Goal: Find specific page/section: Find specific page/section

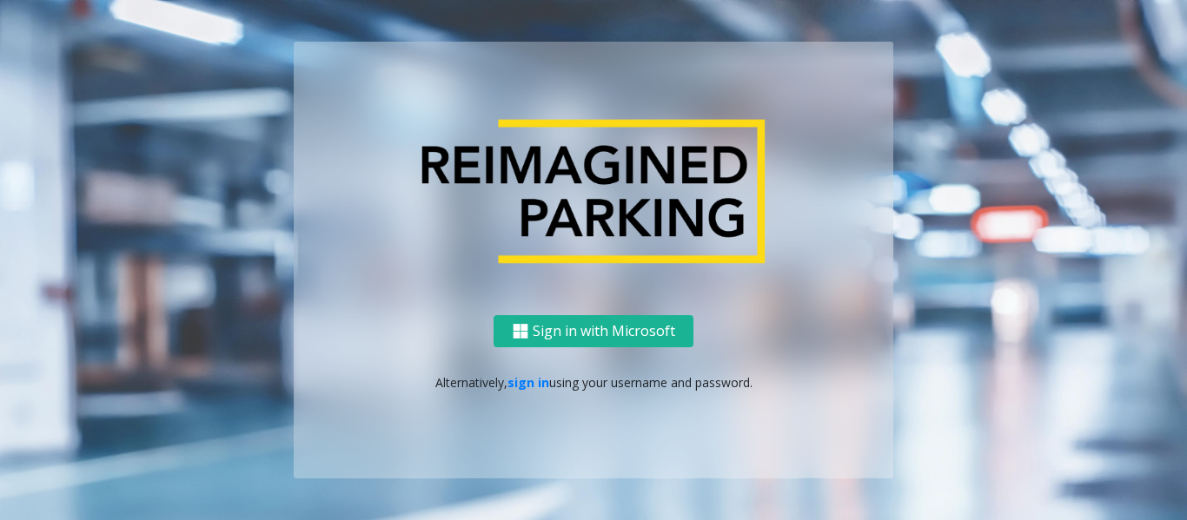
click at [529, 386] on link "sign in" at bounding box center [528, 382] width 42 height 17
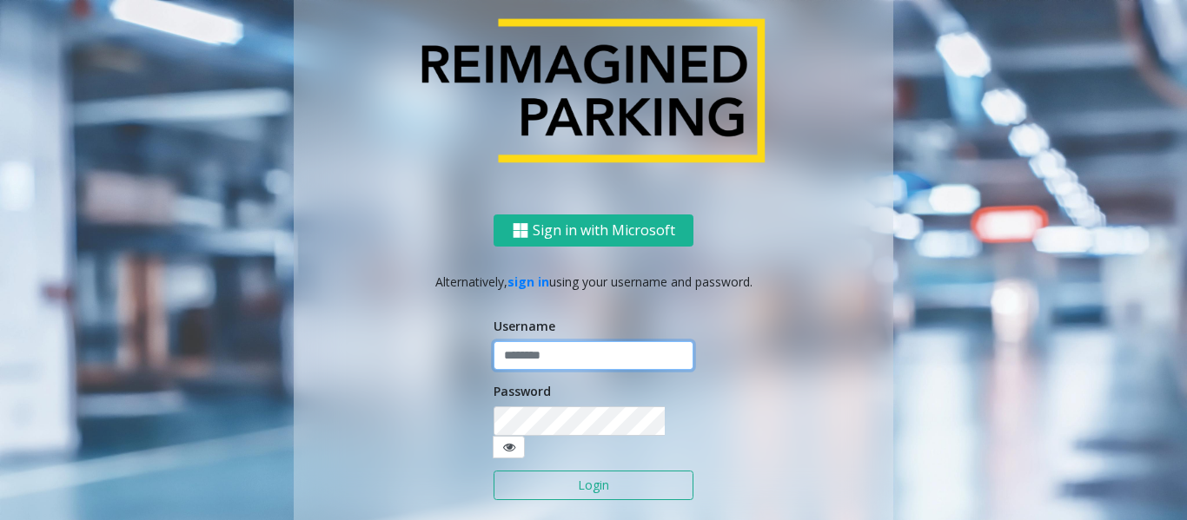
type input "******"
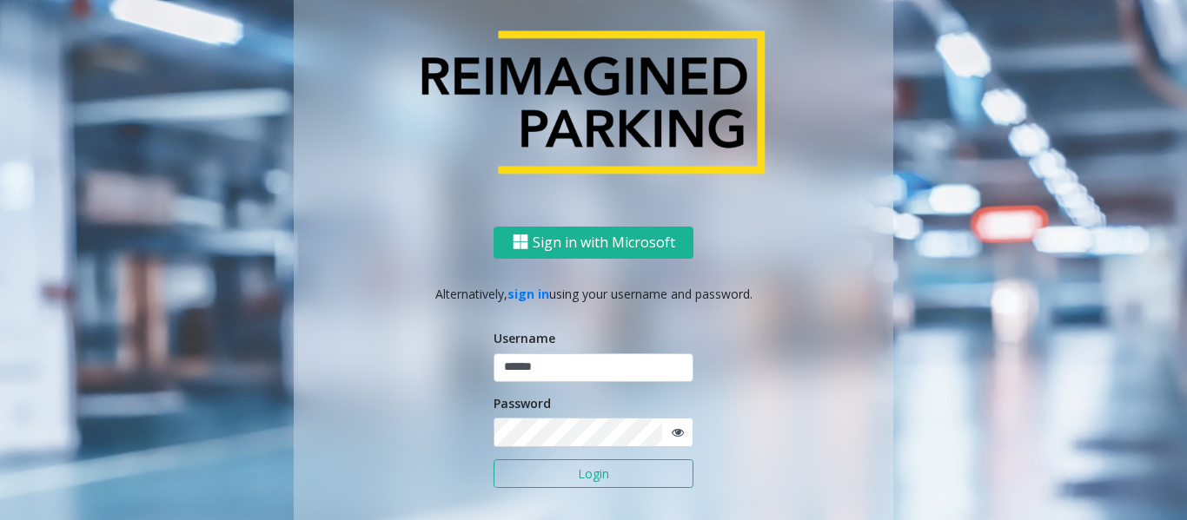
click at [558, 481] on button "Login" at bounding box center [593, 475] width 200 height 30
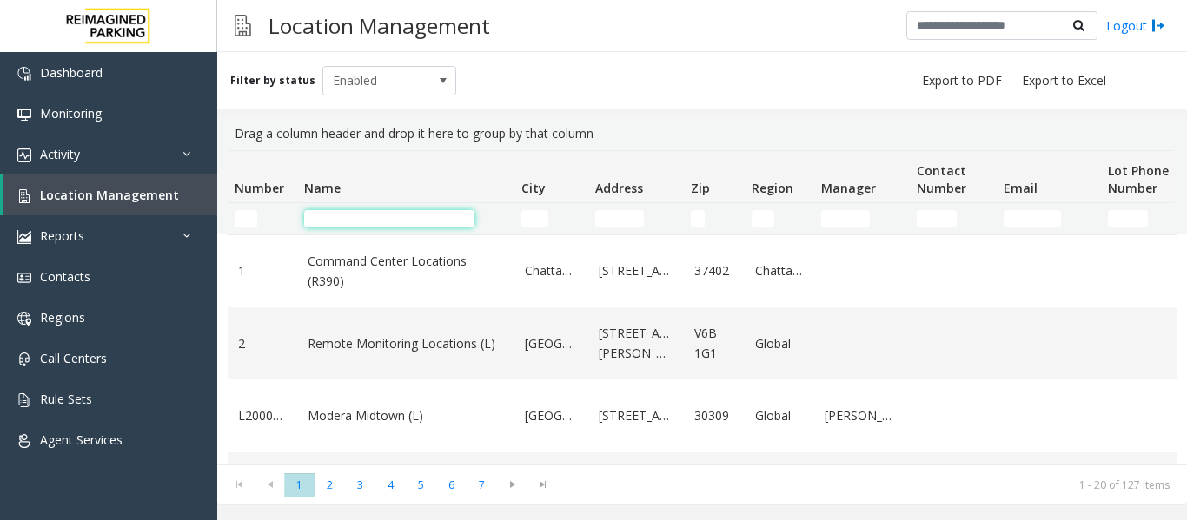
click at [361, 214] on input "Name Filter" at bounding box center [389, 218] width 170 height 17
paste input "**********"
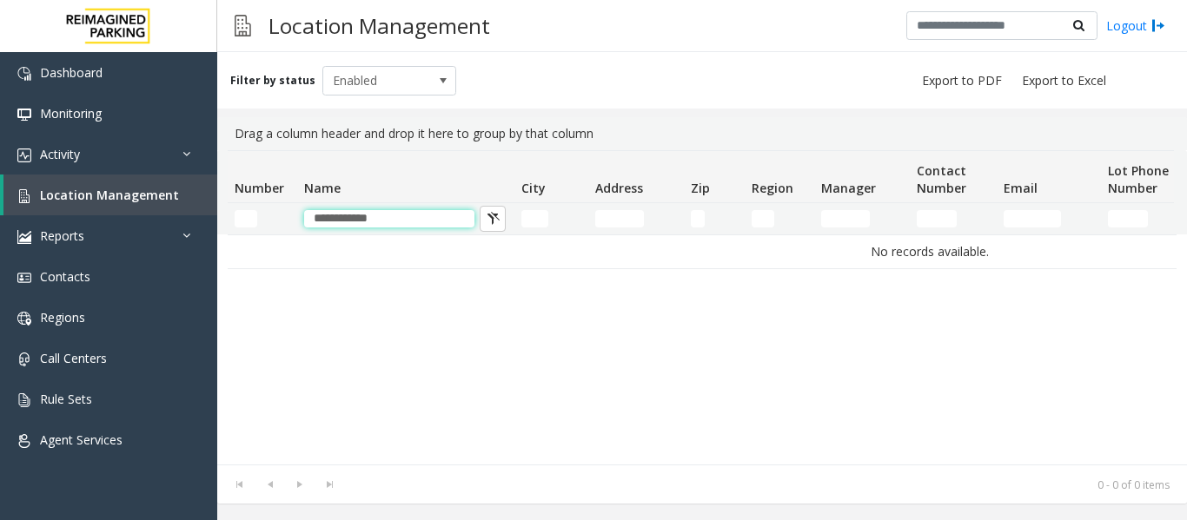
type input "**********"
click at [335, 223] on input "**********" at bounding box center [389, 218] width 170 height 17
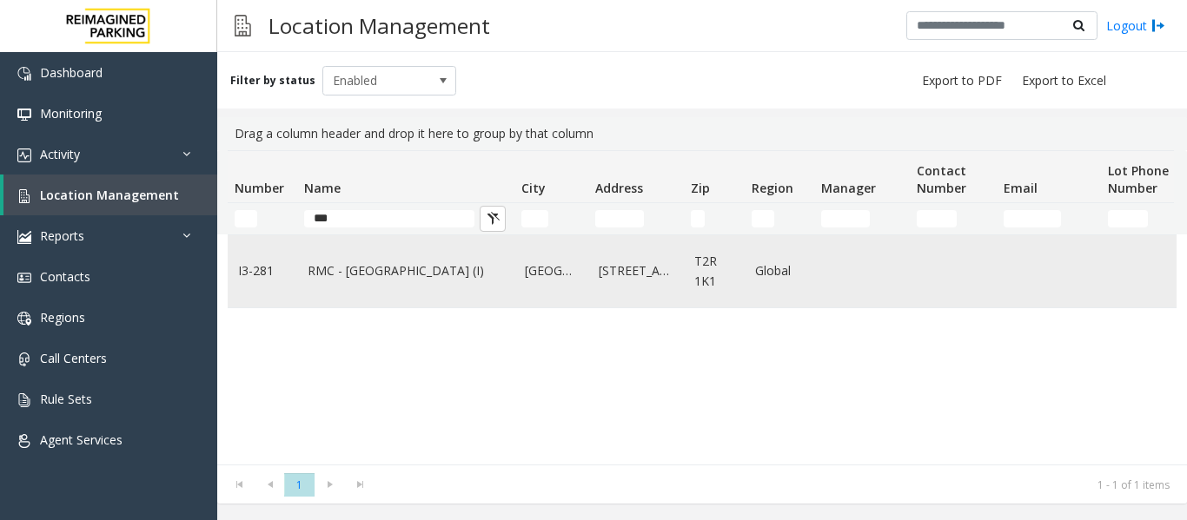
type input "***"
click at [431, 280] on link "RMC - Mount Royal Village (I)" at bounding box center [406, 271] width 196 height 19
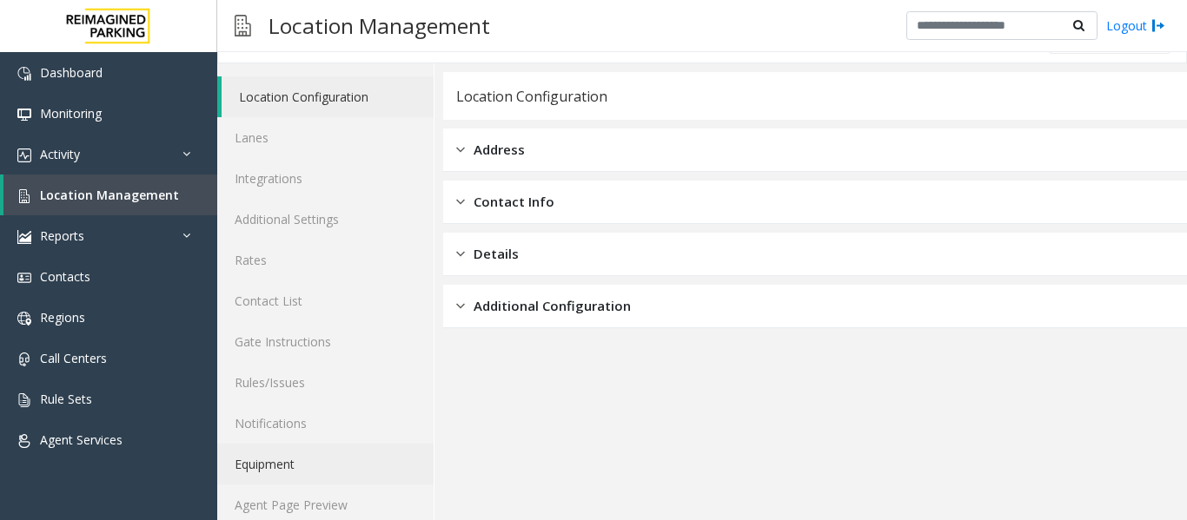
scroll to position [52, 0]
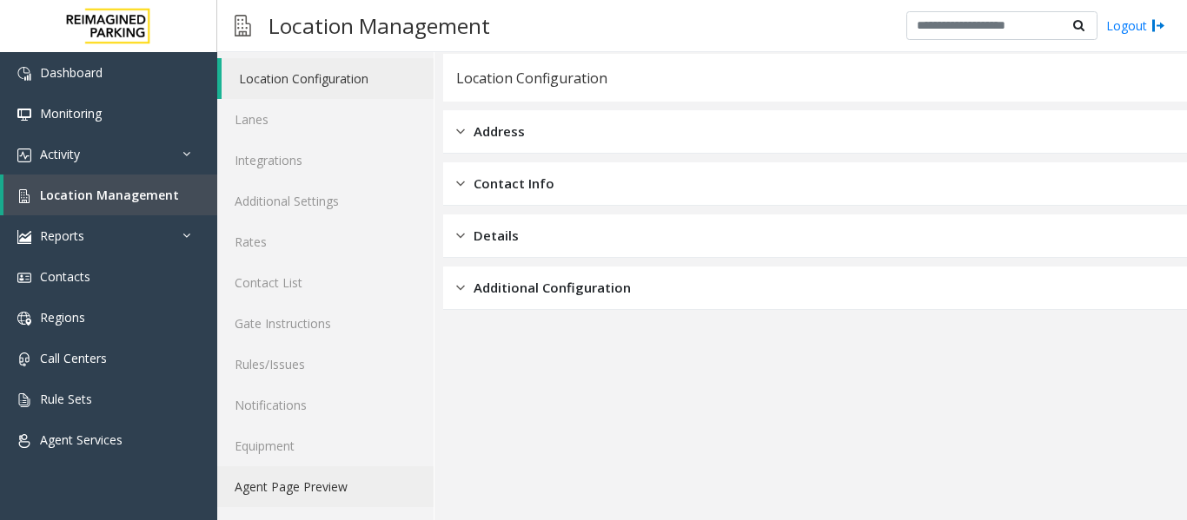
click at [290, 491] on link "Agent Page Preview" at bounding box center [325, 487] width 216 height 41
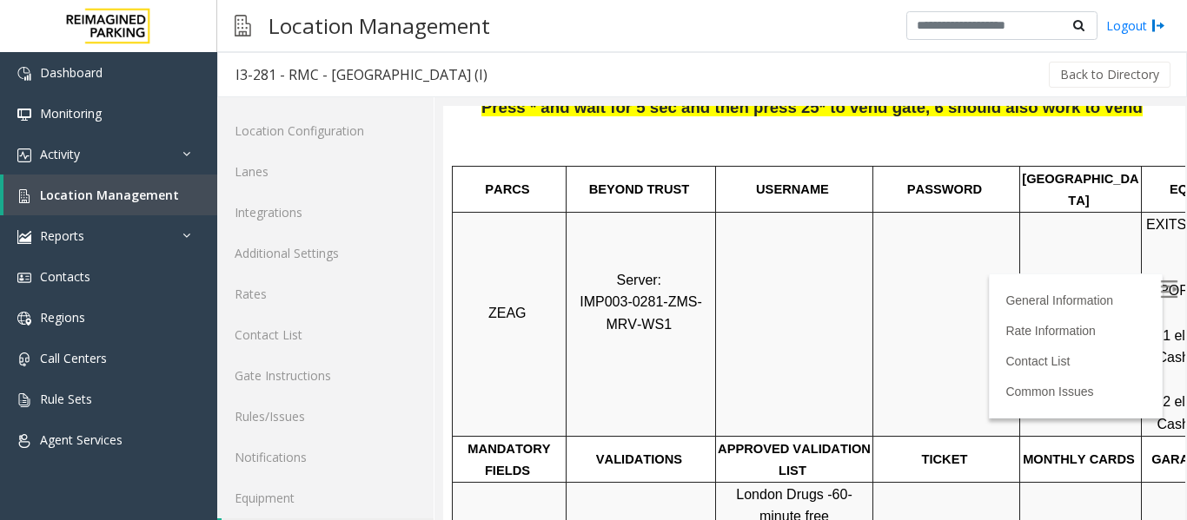
scroll to position [261, 0]
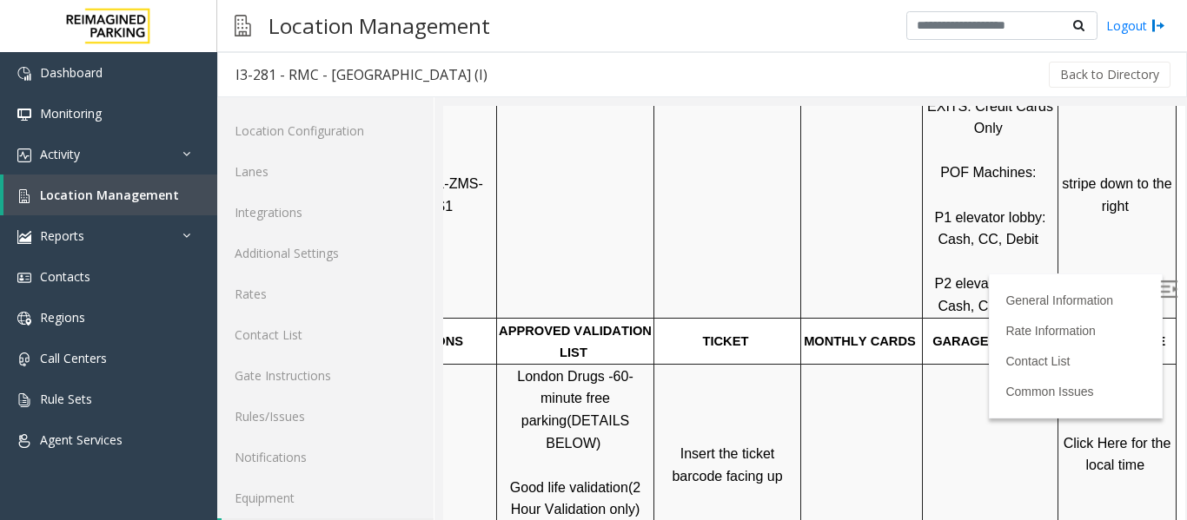
scroll to position [348, 245]
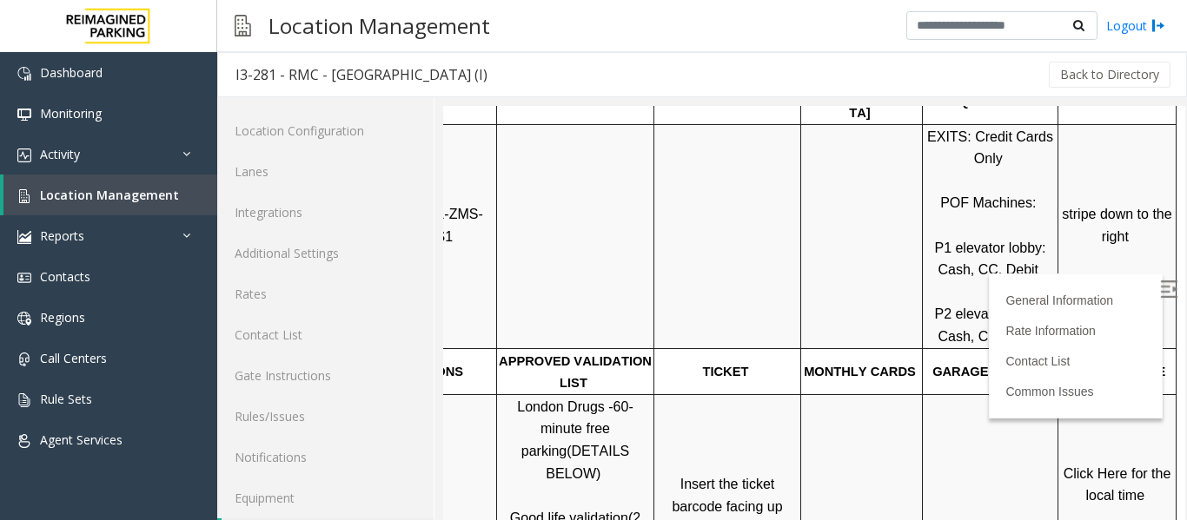
drag, startPoint x: 1155, startPoint y: 282, endPoint x: 1137, endPoint y: 283, distance: 17.4
click at [1157, 282] on label at bounding box center [1170, 292] width 26 height 26
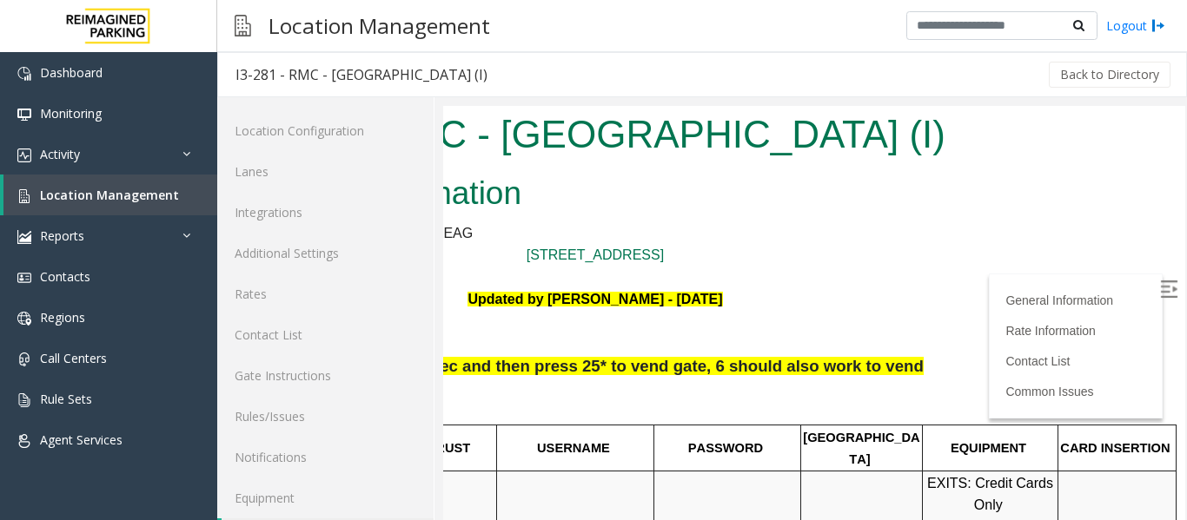
scroll to position [0, 245]
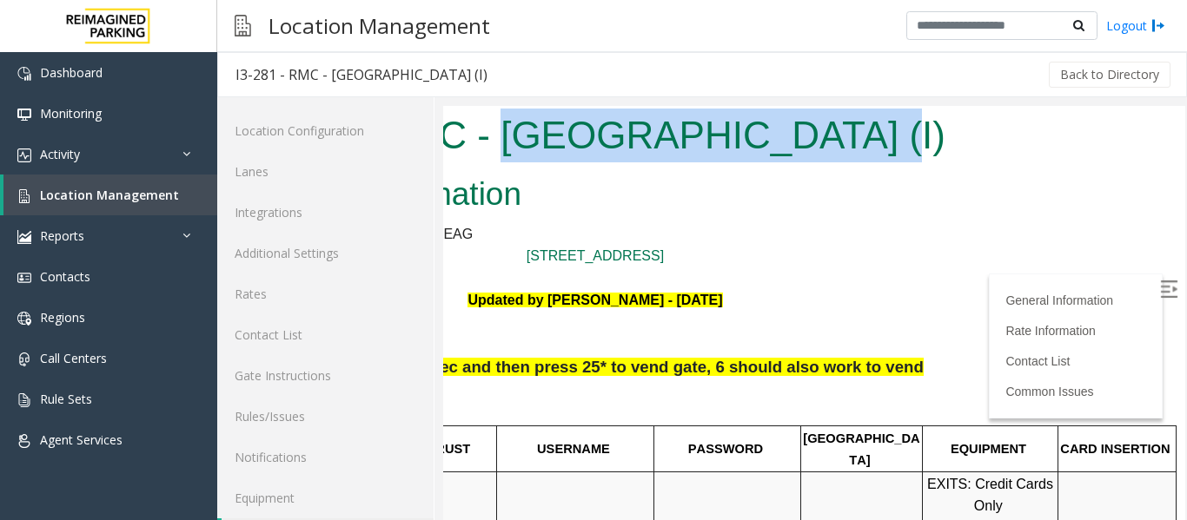
drag, startPoint x: 813, startPoint y: 142, endPoint x: 488, endPoint y: 128, distance: 325.2
click at [488, 128] on h1 "I3-281 - RMC - [GEOGRAPHIC_DATA] (I)" at bounding box center [595, 136] width 716 height 54
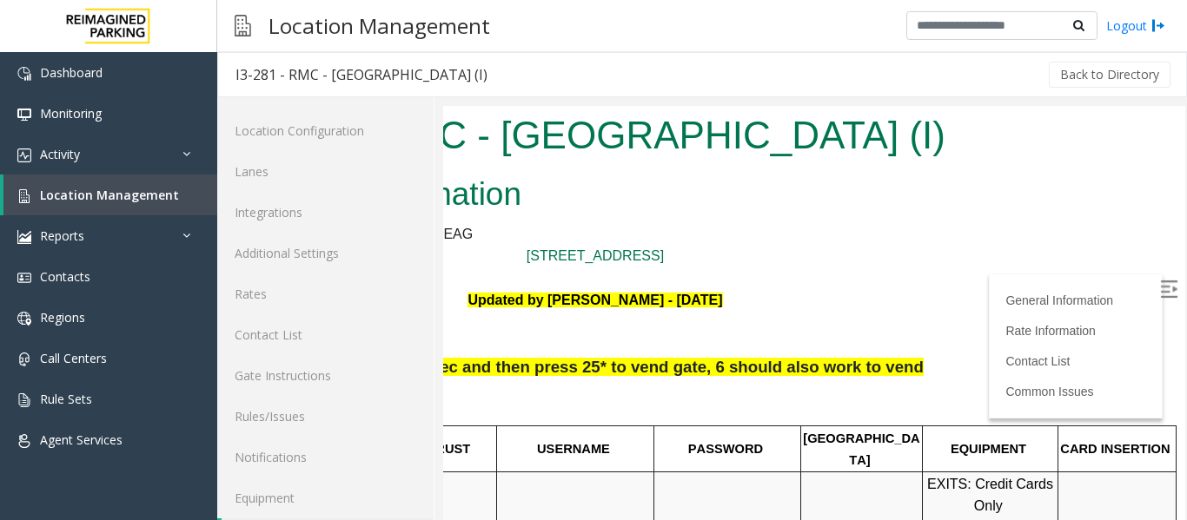
click at [600, 468] on div at bounding box center [575, 471] width 157 height 6
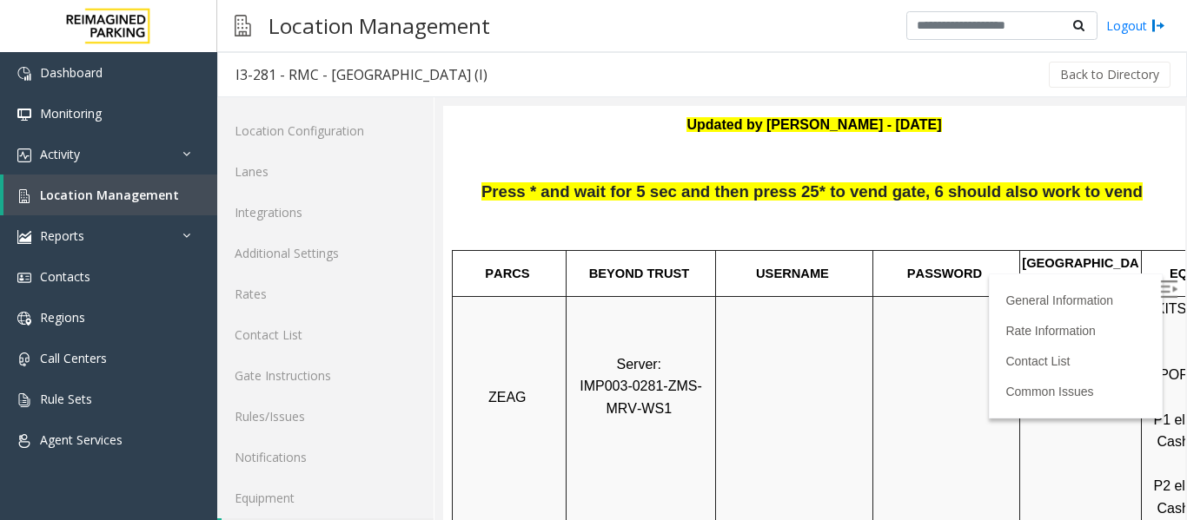
scroll to position [174, 0]
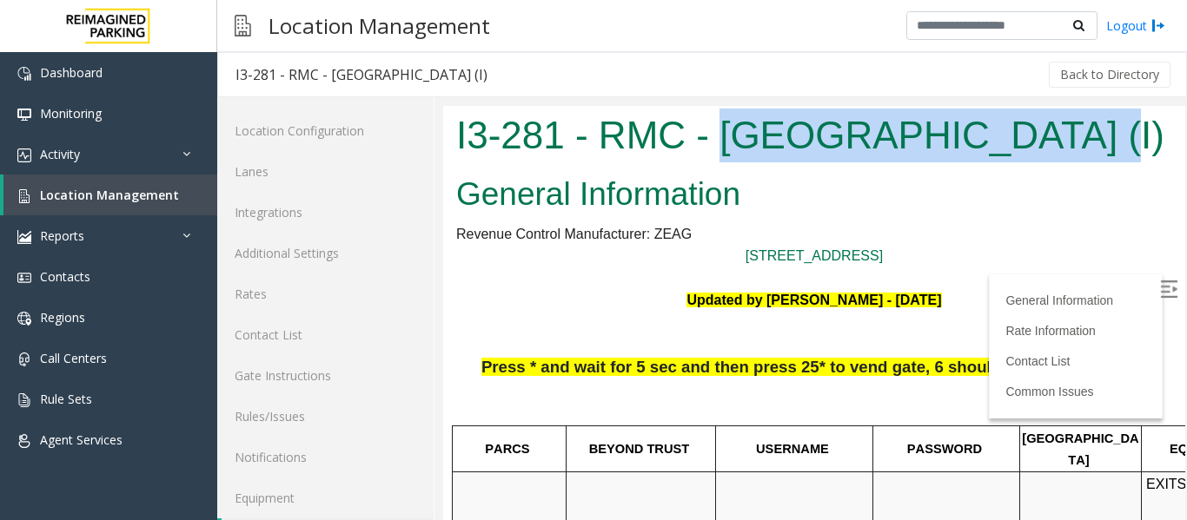
drag, startPoint x: 716, startPoint y: 135, endPoint x: 1056, endPoint y: 139, distance: 340.6
click at [1056, 139] on h1 "I3-281 - RMC - Mount Royal Village (I)" at bounding box center [814, 136] width 716 height 54
copy h1 "Mount Royal Village"
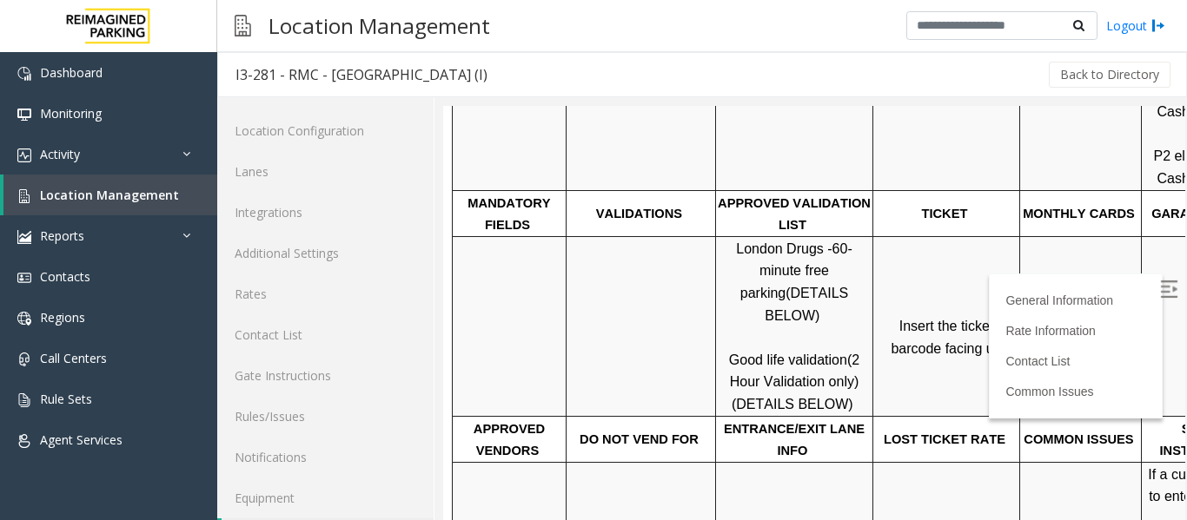
scroll to position [521, 0]
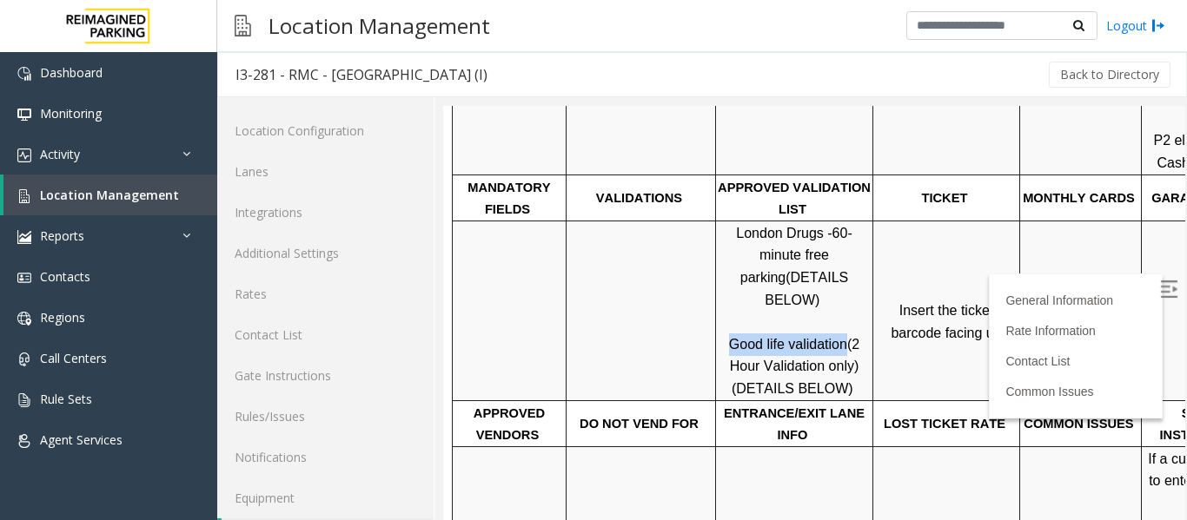
drag, startPoint x: 732, startPoint y: 301, endPoint x: 841, endPoint y: 302, distance: 109.5
click at [841, 337] on span "Good life validation" at bounding box center [788, 344] width 118 height 15
copy span "Good life validation"
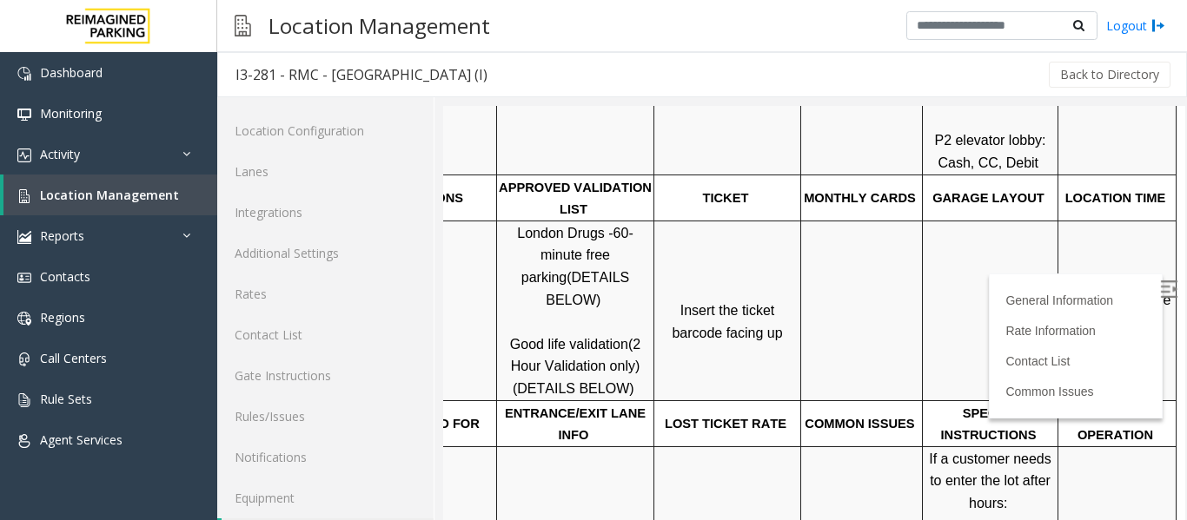
scroll to position [521, 245]
click at [1105, 293] on span "Click Here for the local time" at bounding box center [1118, 311] width 111 height 37
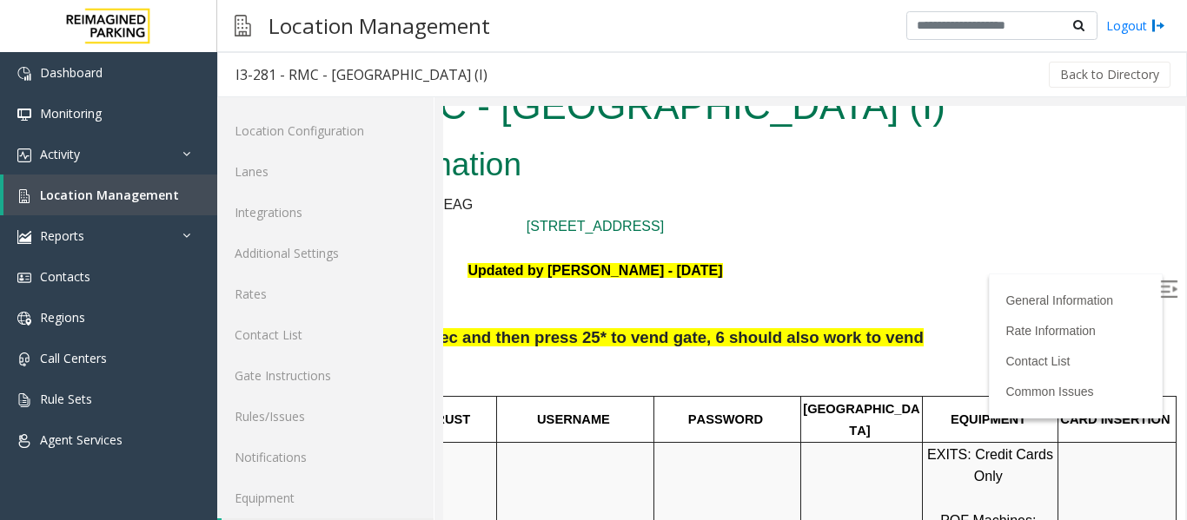
scroll to position [0, 245]
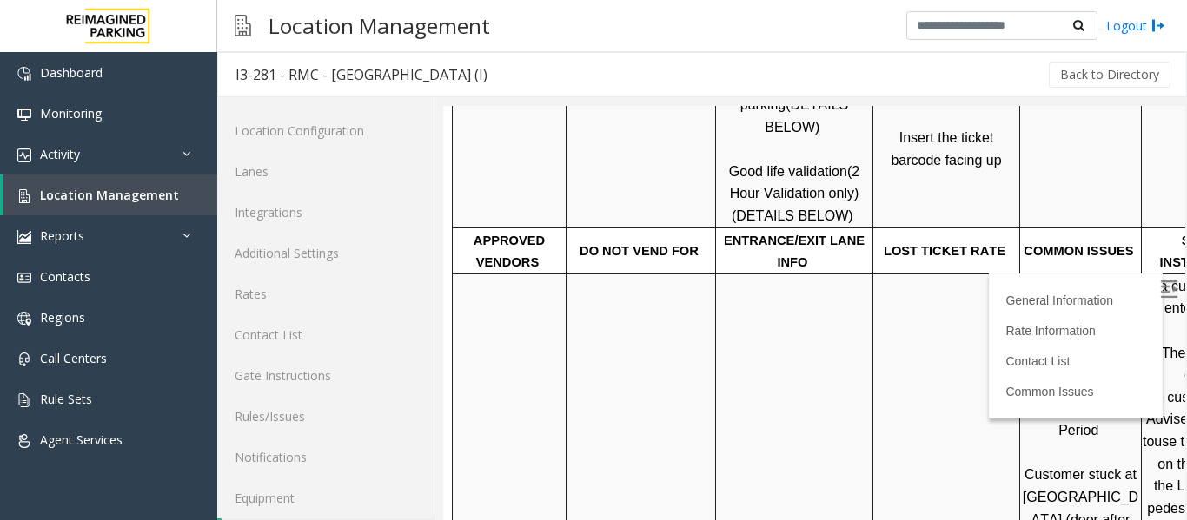
scroll to position [695, 0]
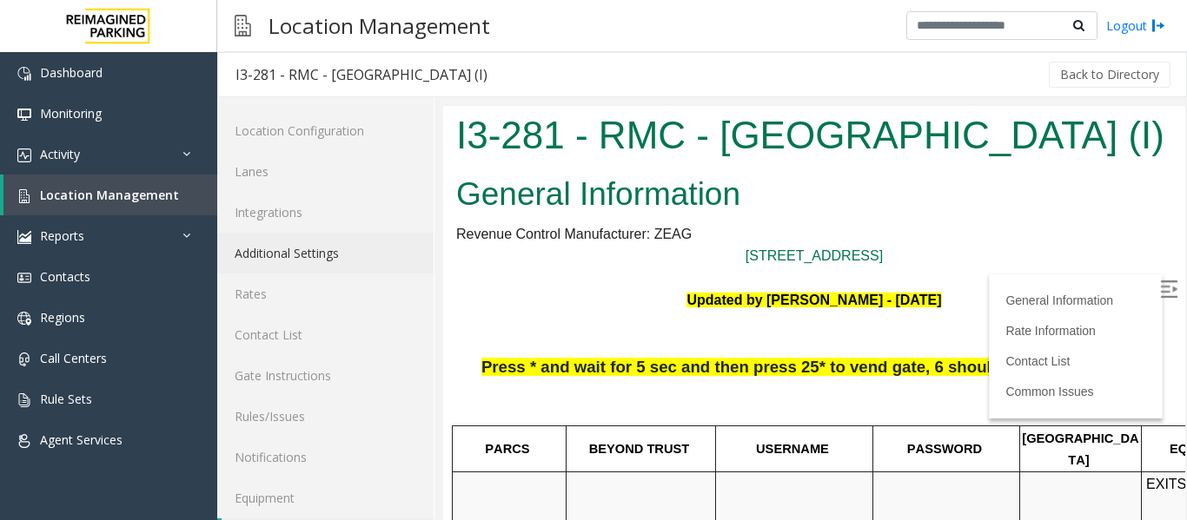
scroll to position [261, 0]
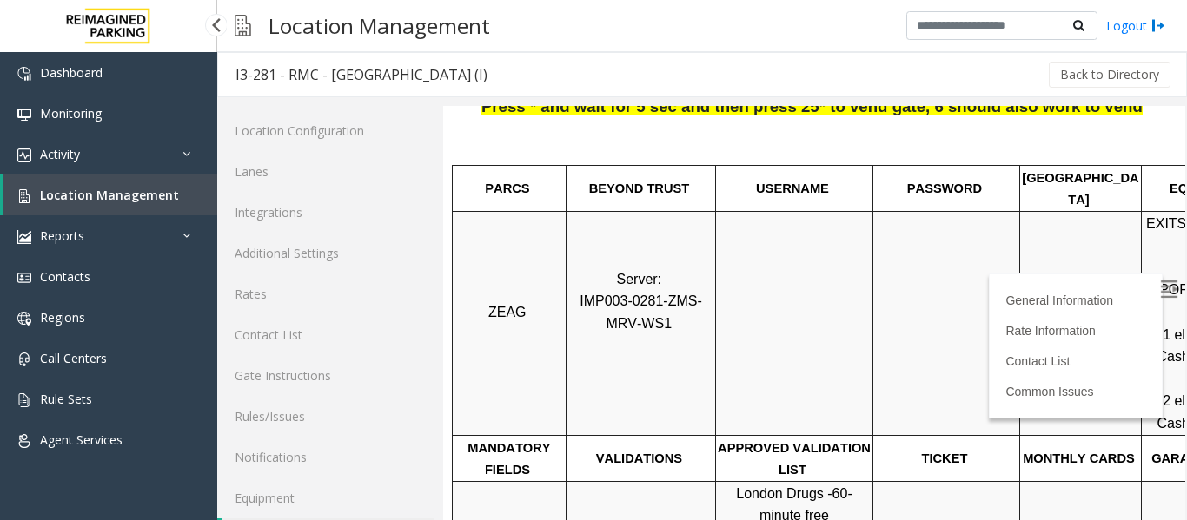
click at [190, 195] on link "Location Management" at bounding box center [110, 195] width 214 height 41
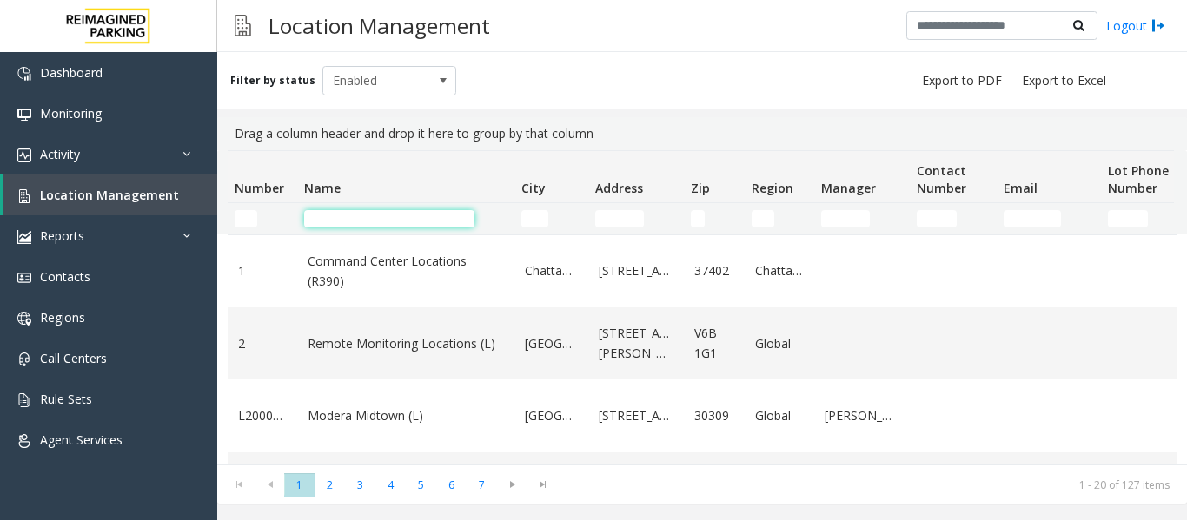
click at [417, 220] on input "Name Filter" at bounding box center [389, 218] width 170 height 17
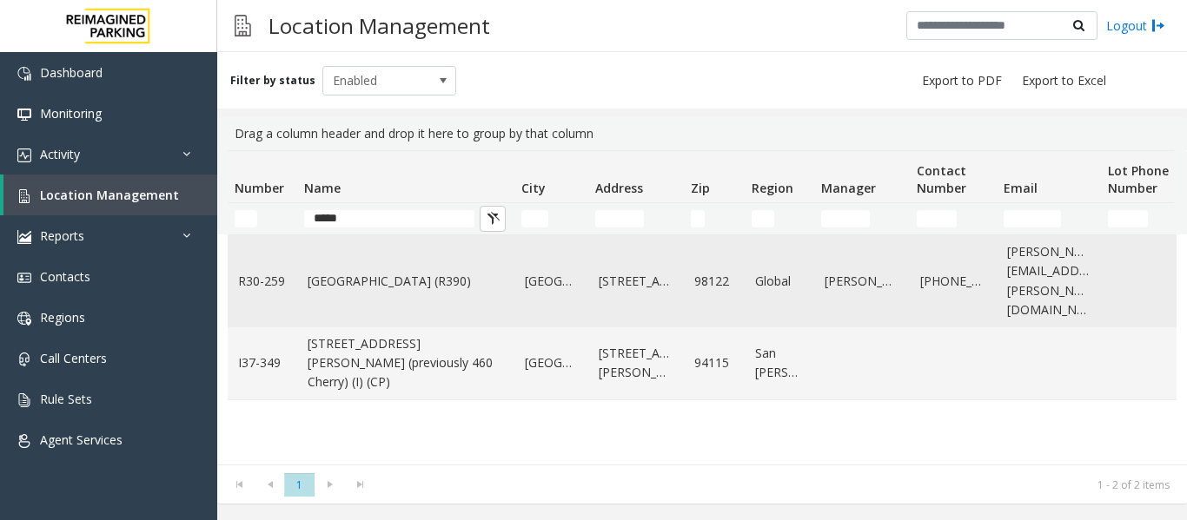
type input "*****"
click at [393, 286] on td "[GEOGRAPHIC_DATA] (R390)" at bounding box center [405, 281] width 217 height 92
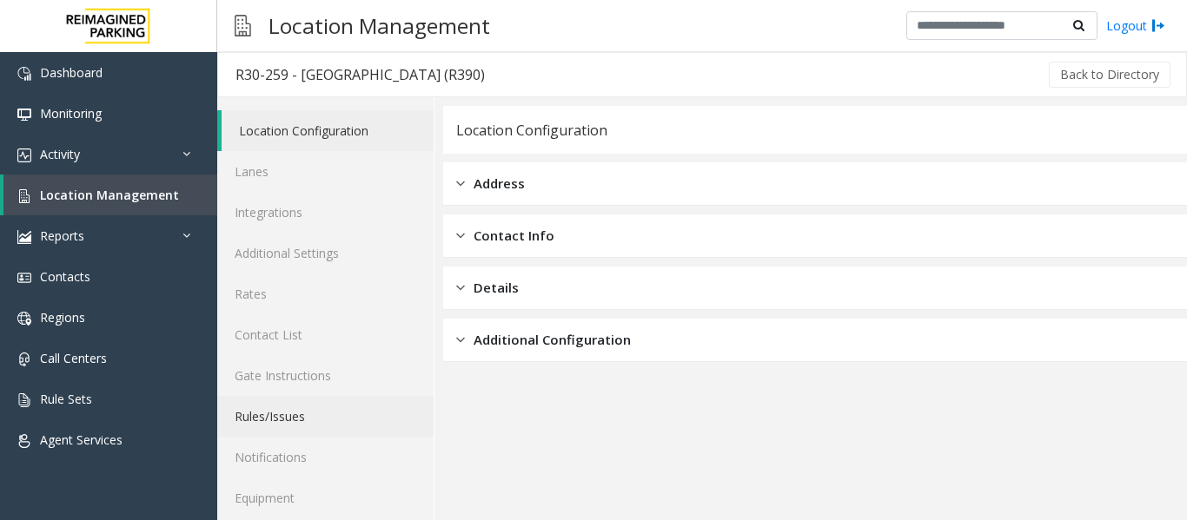
scroll to position [52, 0]
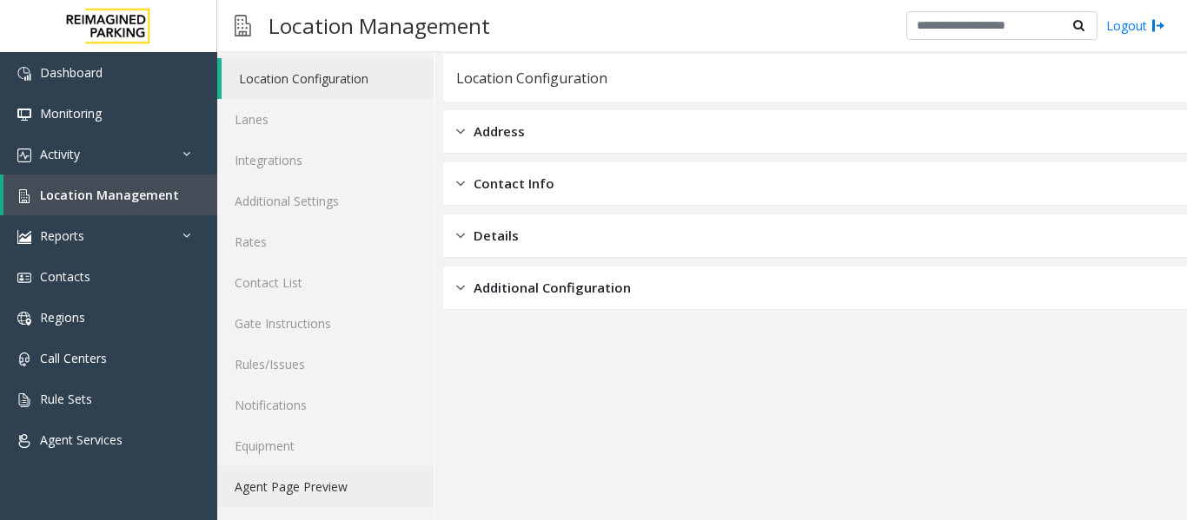
click at [311, 492] on link "Agent Page Preview" at bounding box center [325, 487] width 216 height 41
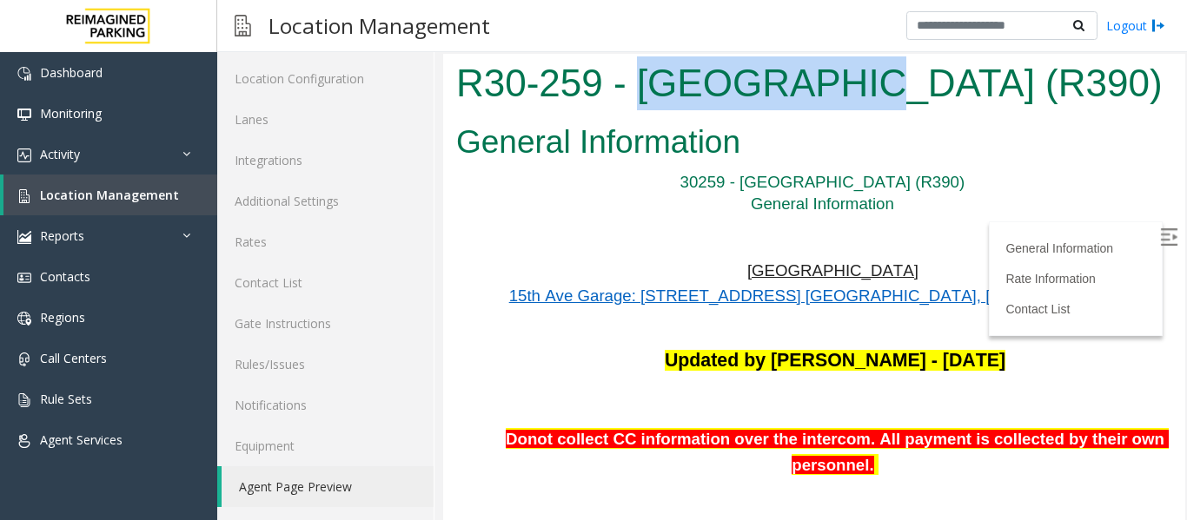
drag, startPoint x: 632, startPoint y: 84, endPoint x: 818, endPoint y: 97, distance: 187.2
click at [818, 97] on h1 "R30-259 - [GEOGRAPHIC_DATA] (R390)" at bounding box center [814, 83] width 716 height 54
copy h1 "[GEOGRAPHIC_DATA]"
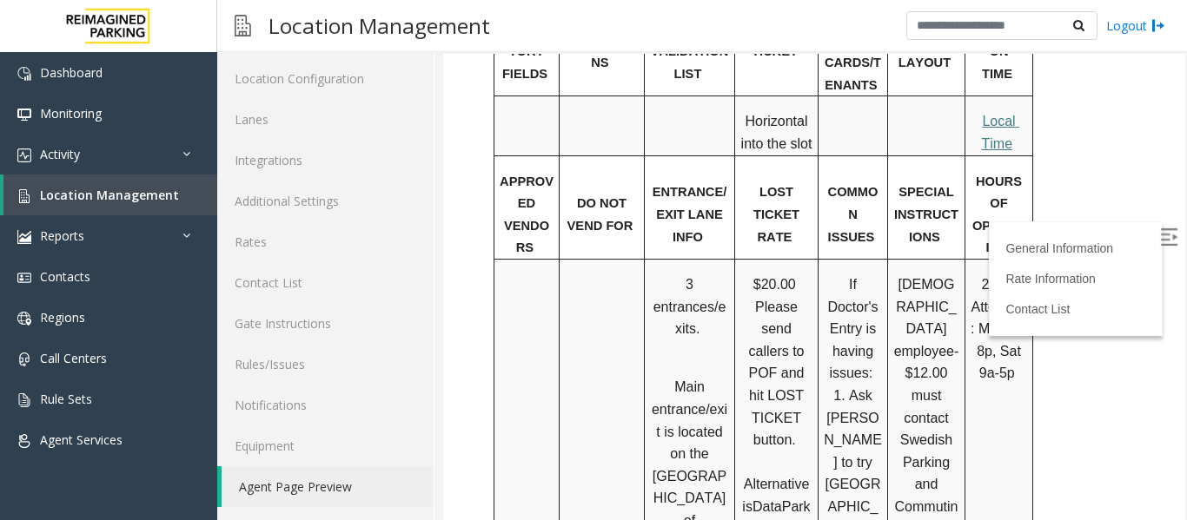
scroll to position [1390, 0]
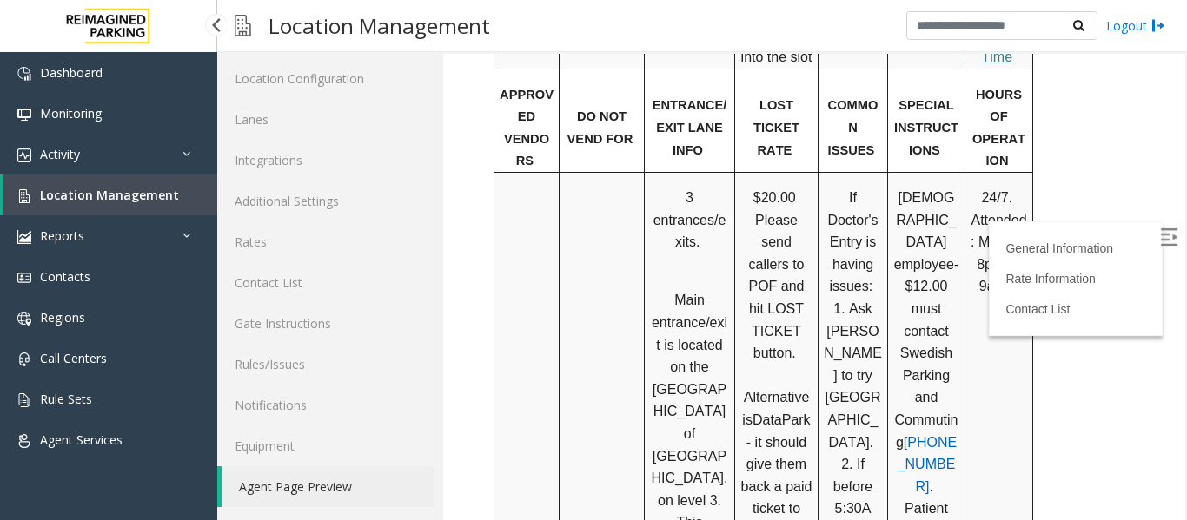
click at [102, 201] on span "Location Management" at bounding box center [109, 195] width 139 height 17
